Goal: Transaction & Acquisition: Obtain resource

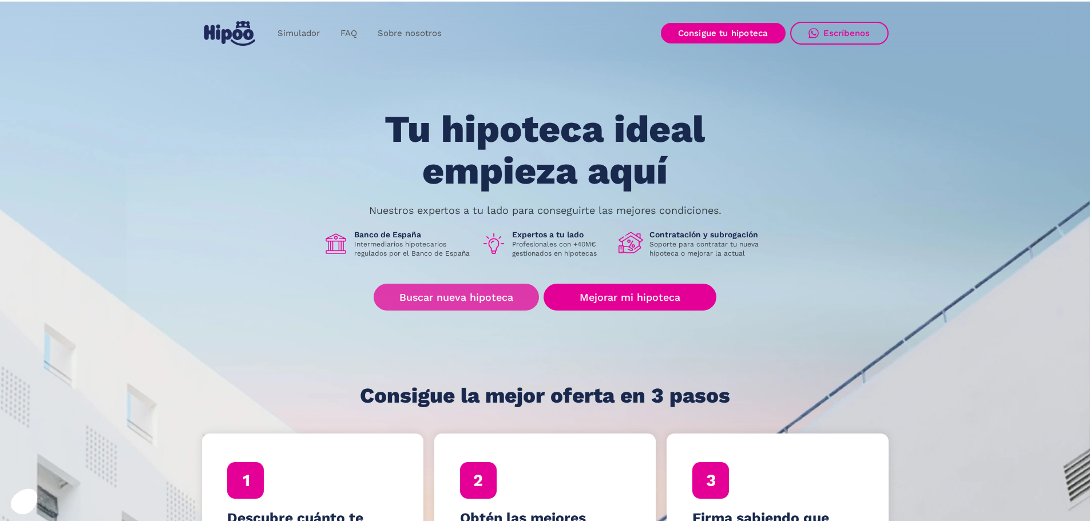
click at [470, 296] on link "Buscar nueva hipoteca" at bounding box center [456, 297] width 165 height 27
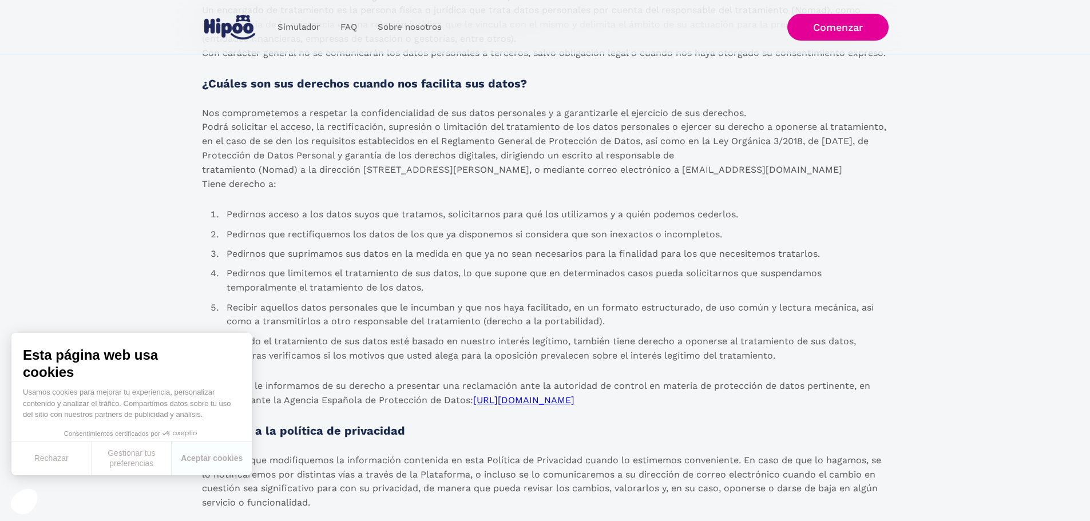
scroll to position [1059, 0]
